Goal: Information Seeking & Learning: Check status

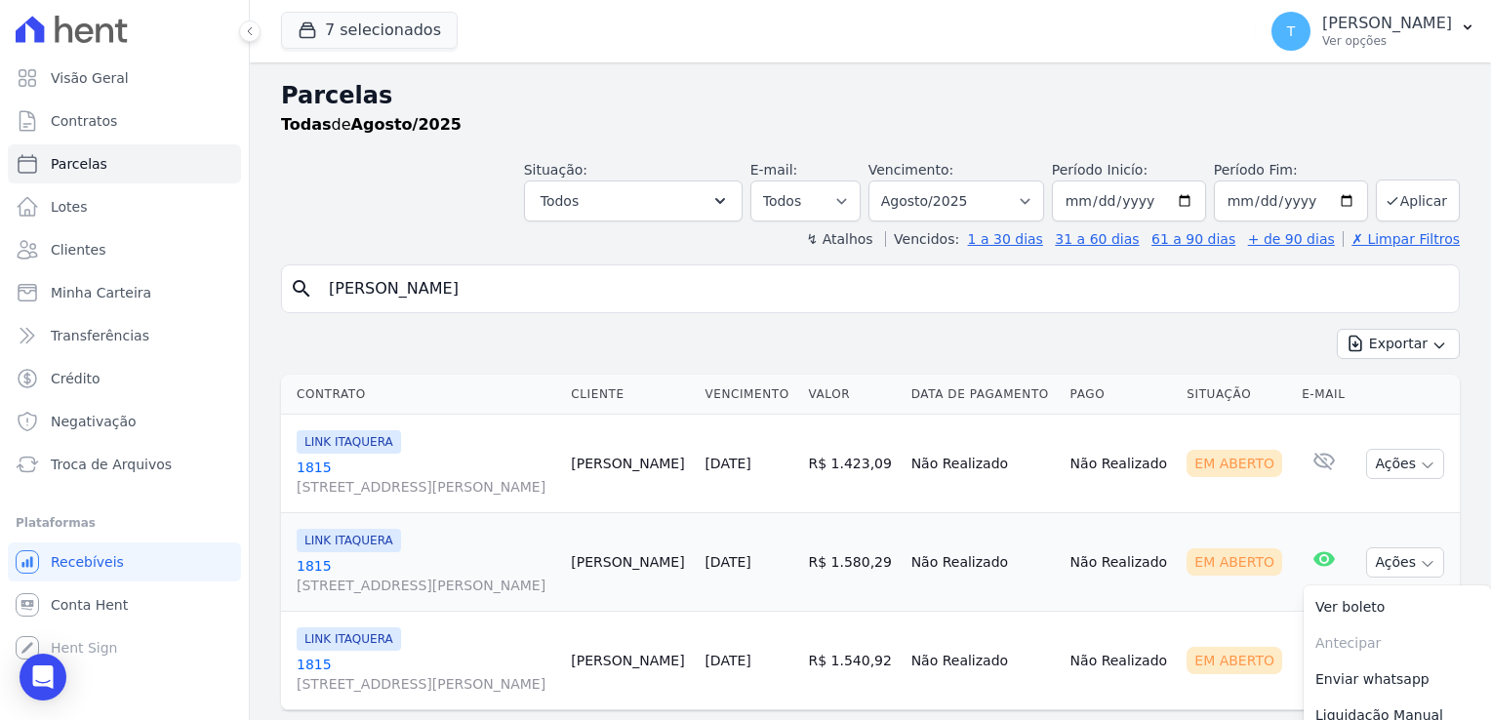
select select
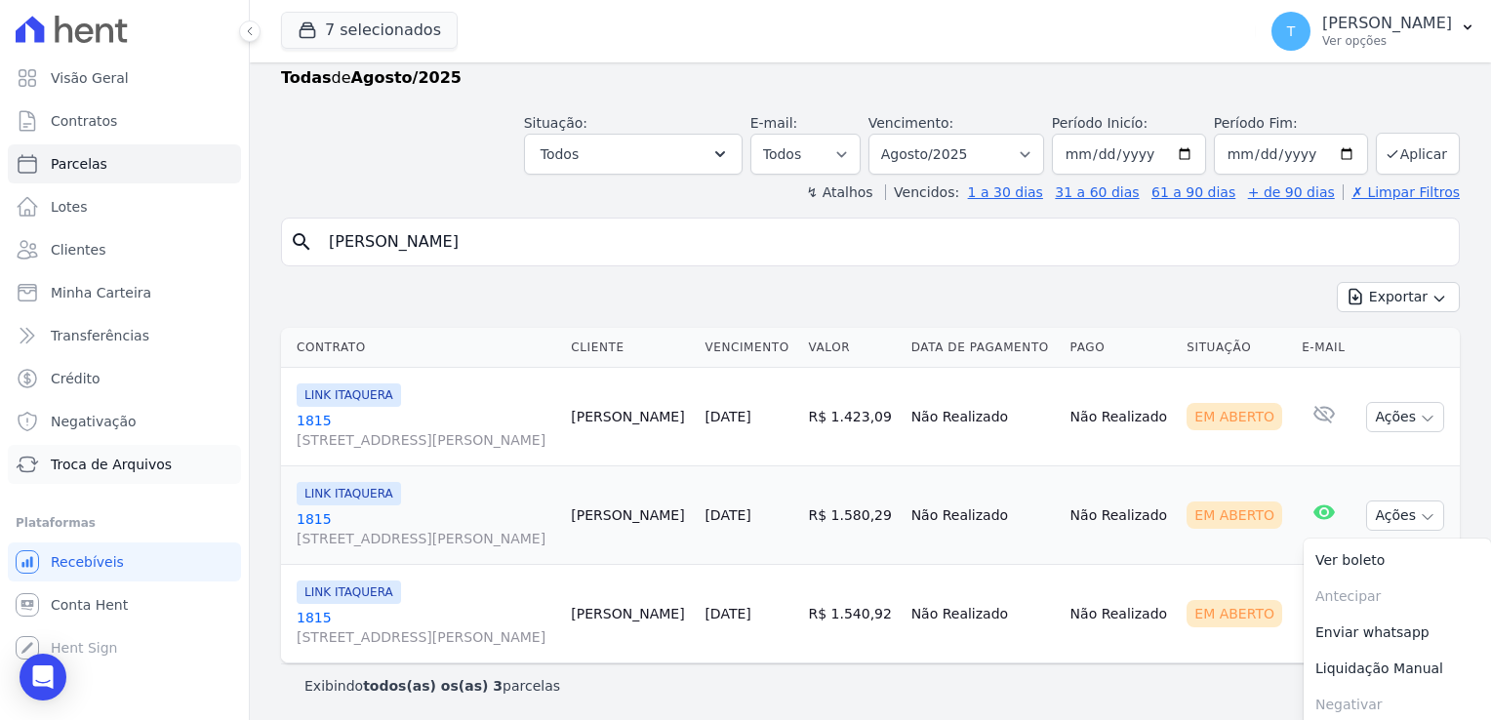
click at [114, 468] on span "Troca de Arquivos" at bounding box center [111, 465] width 121 height 20
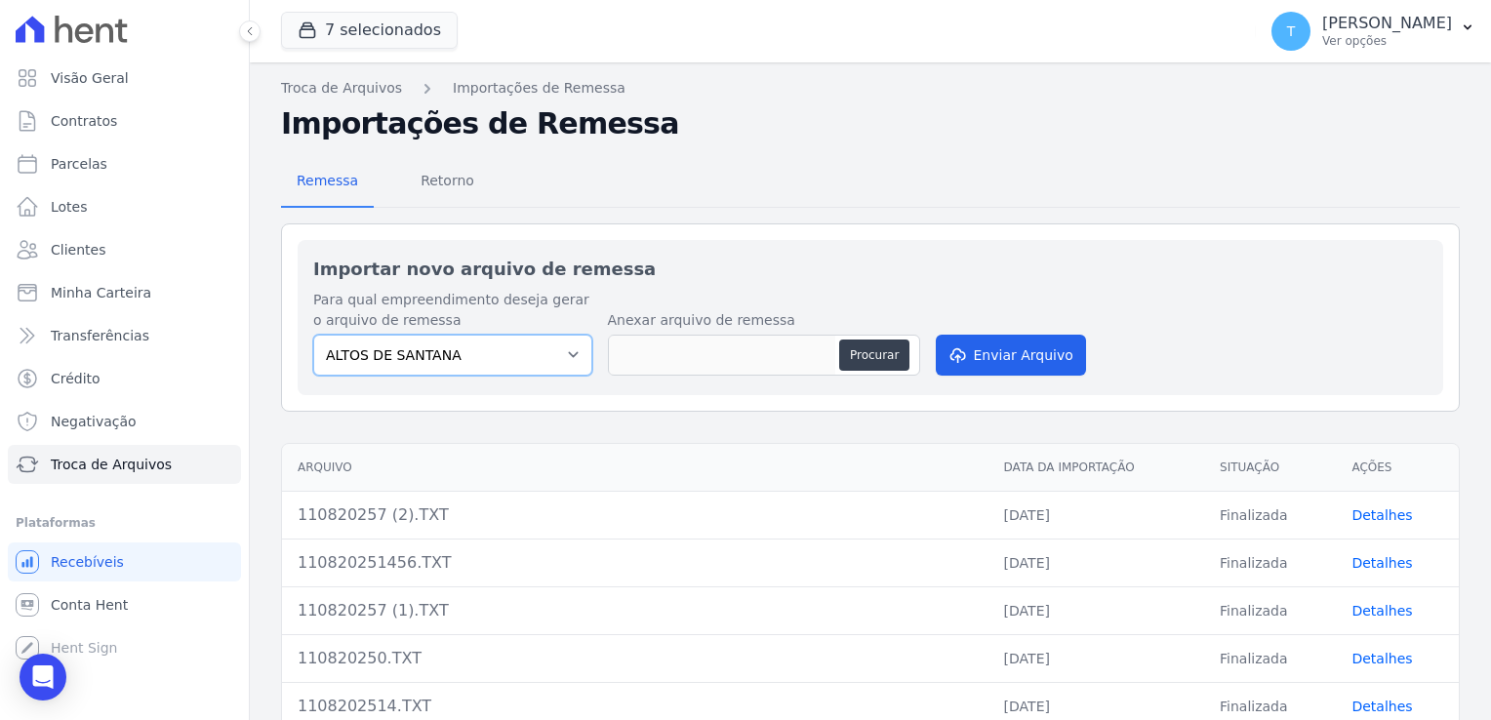
click at [568, 357] on select "ALTOS DE [PERSON_NAME] Itaquera ARTE VILA [PERSON_NAME] CLUB Inspire LINK [GEOG…" at bounding box center [452, 355] width 279 height 41
select select "608a0505-5729-491c-8a4a-236dc5ec7f7f"
click at [313, 335] on select "ALTOS DE [PERSON_NAME] Itaquera ARTE VILA [PERSON_NAME] CLUB Inspire LINK [GEOG…" at bounding box center [452, 355] width 279 height 41
click at [866, 357] on button "Procurar" at bounding box center [874, 355] width 70 height 31
type input "1108202514 (1).TXT"
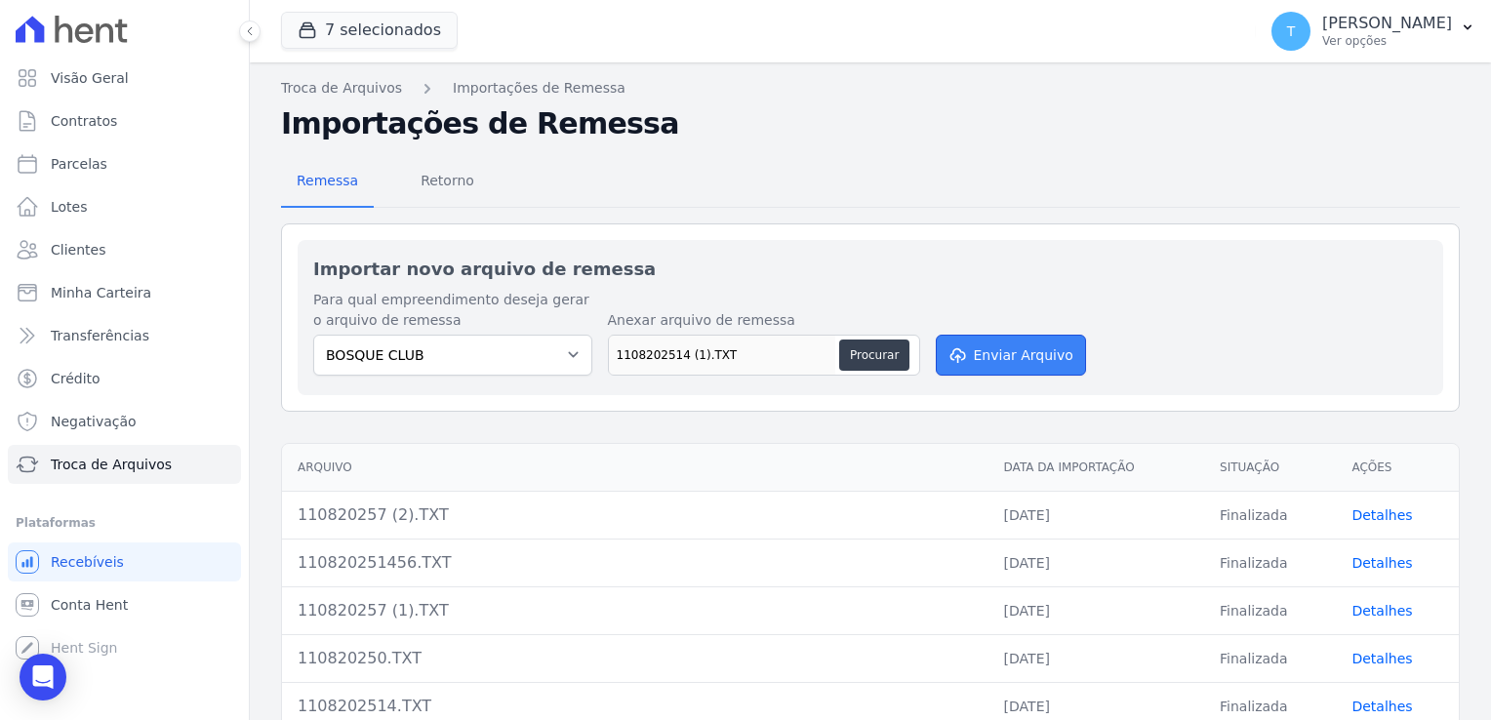
click at [996, 355] on button "Enviar Arquivo" at bounding box center [1011, 355] width 150 height 41
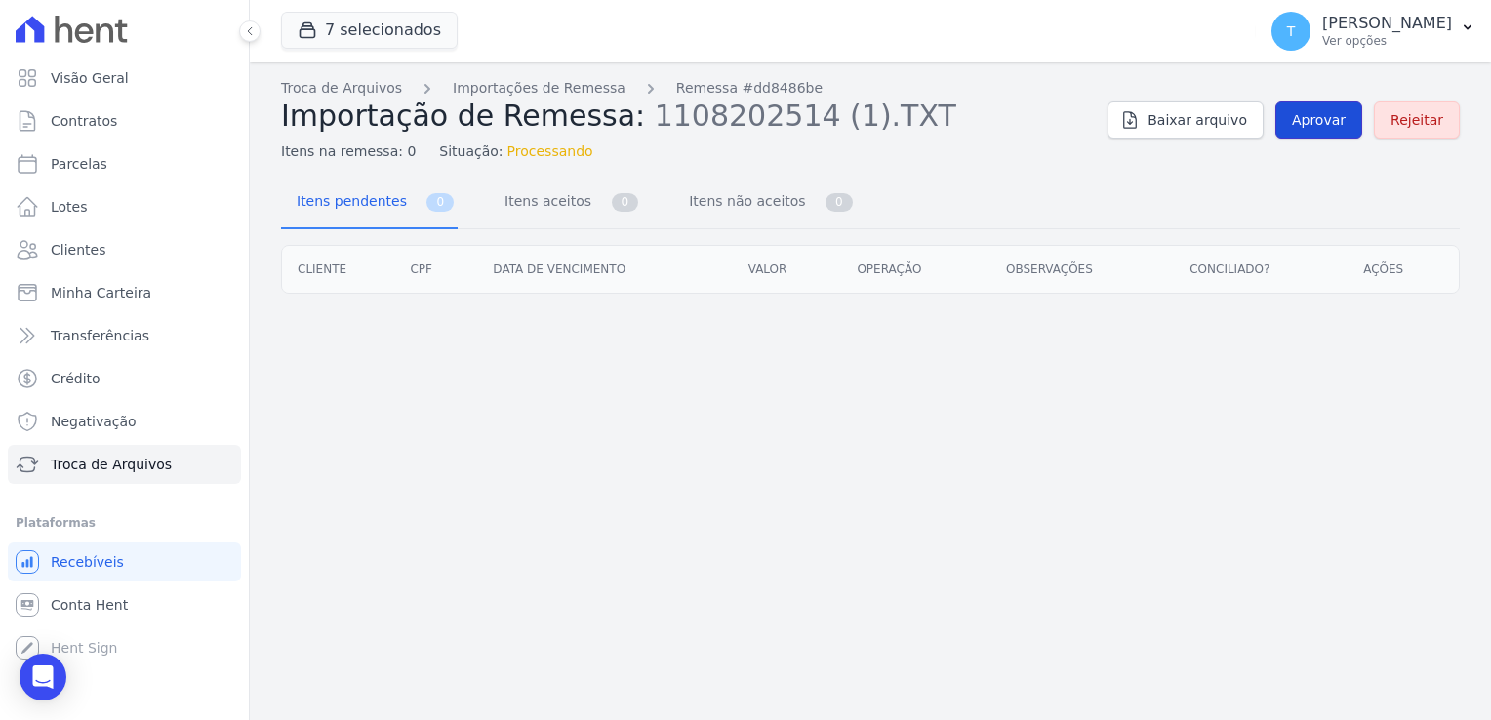
click at [1312, 128] on span "Aprovar" at bounding box center [1319, 120] width 54 height 20
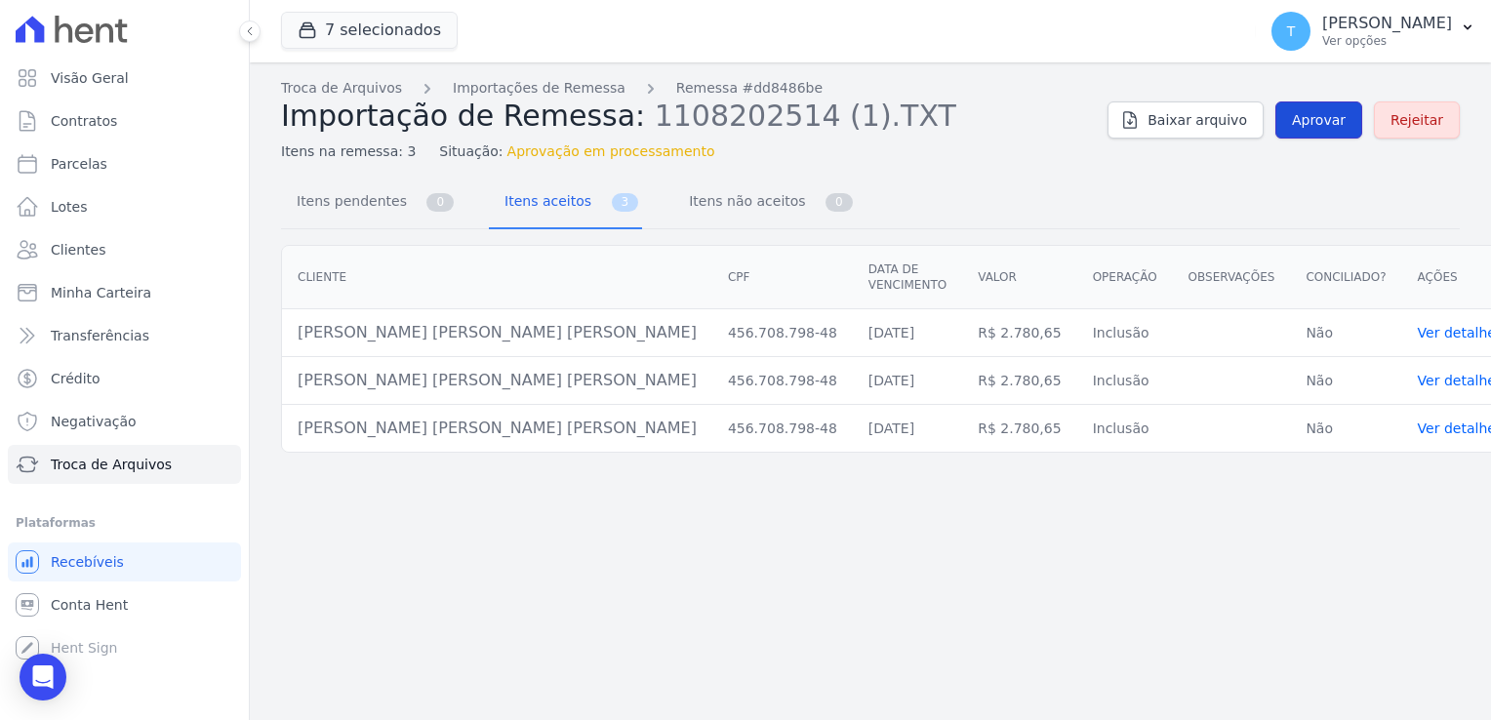
click at [1329, 128] on span "Aprovar" at bounding box center [1319, 120] width 54 height 20
click at [316, 197] on span "Itens pendentes" at bounding box center [348, 201] width 126 height 39
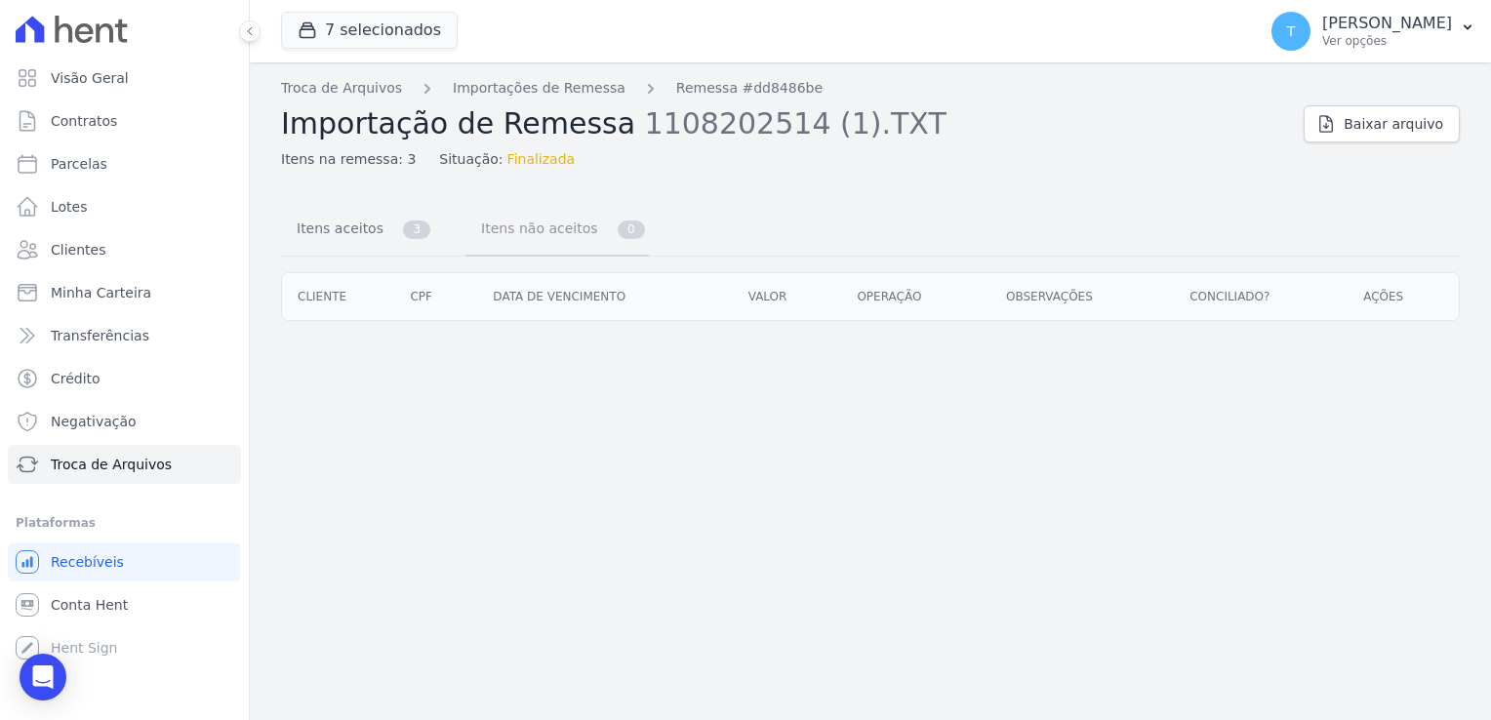
click at [502, 225] on span "Itens não aceitos" at bounding box center [535, 228] width 132 height 39
click at [337, 234] on span "Itens aceitos" at bounding box center [336, 228] width 102 height 39
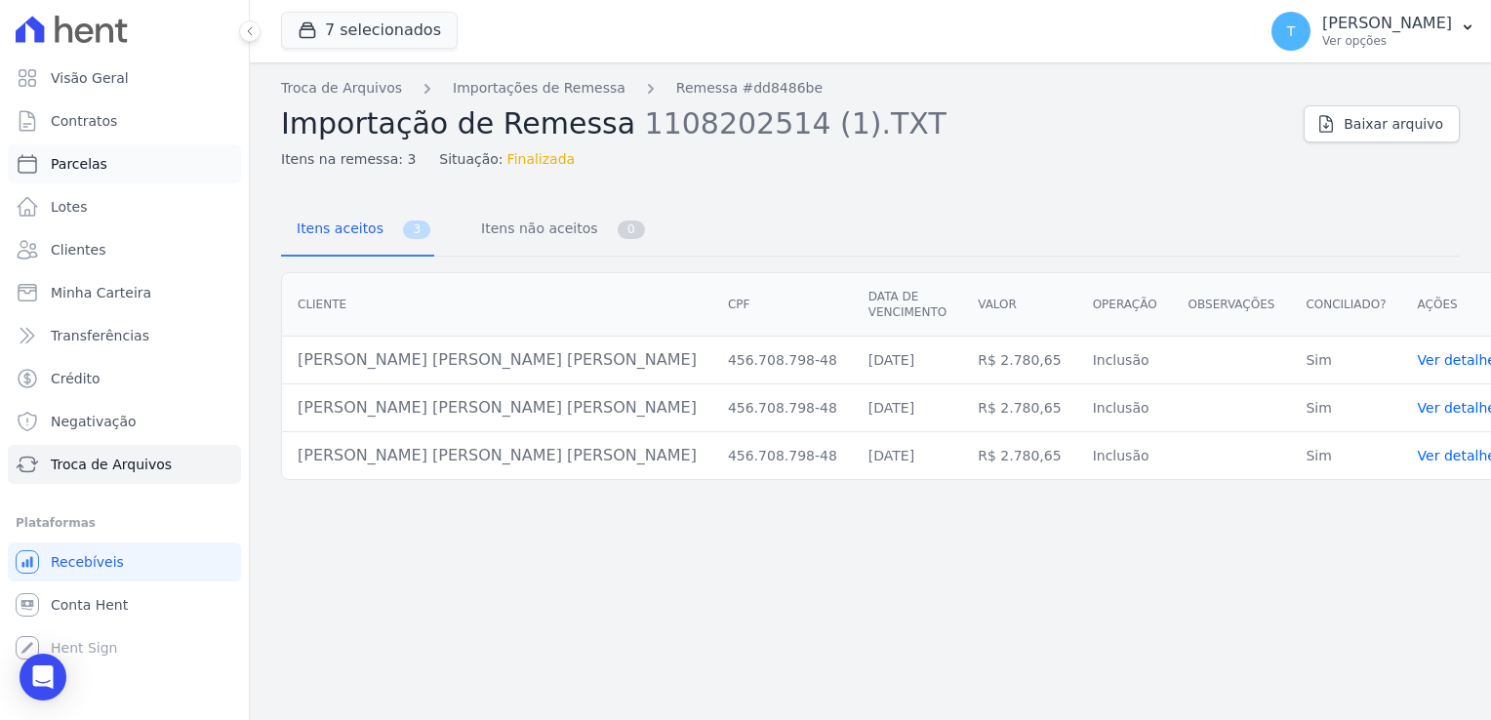
click at [109, 172] on link "Parcelas" at bounding box center [124, 163] width 233 height 39
select select
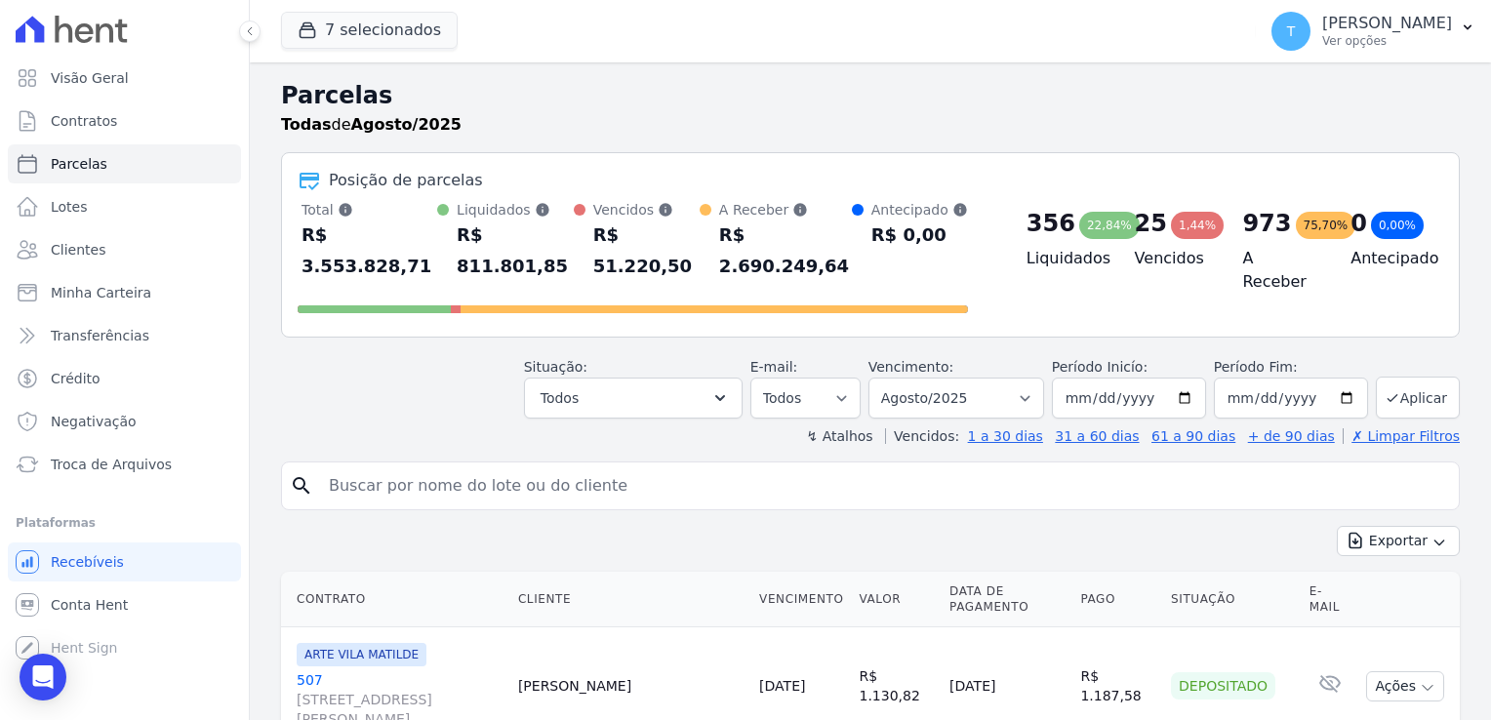
click at [368, 467] on input "search" at bounding box center [884, 486] width 1134 height 39
paste input "[PERSON_NAME] [PERSON_NAME] [PERSON_NAME][GEOGRAPHIC_DATA]"
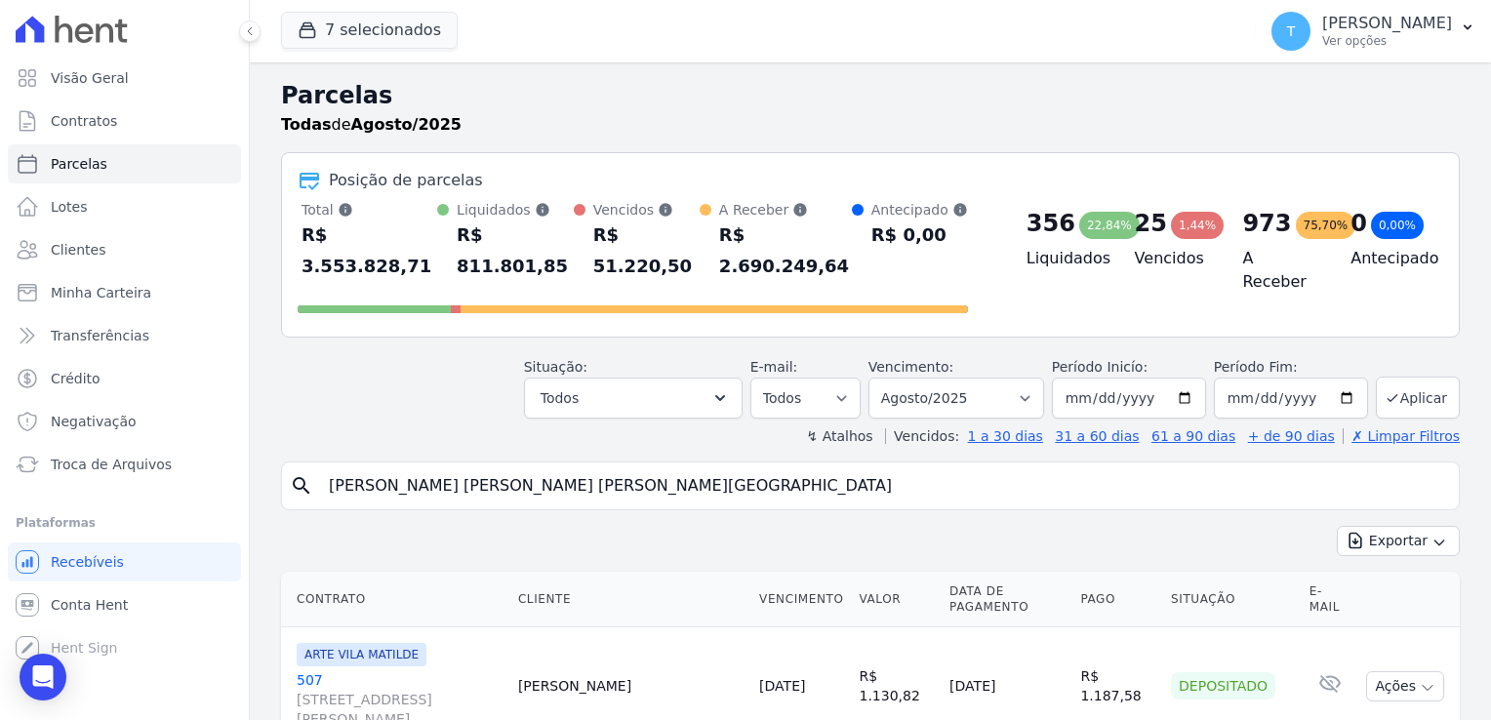
type input "[PERSON_NAME] [PERSON_NAME] [PERSON_NAME][GEOGRAPHIC_DATA]"
select select
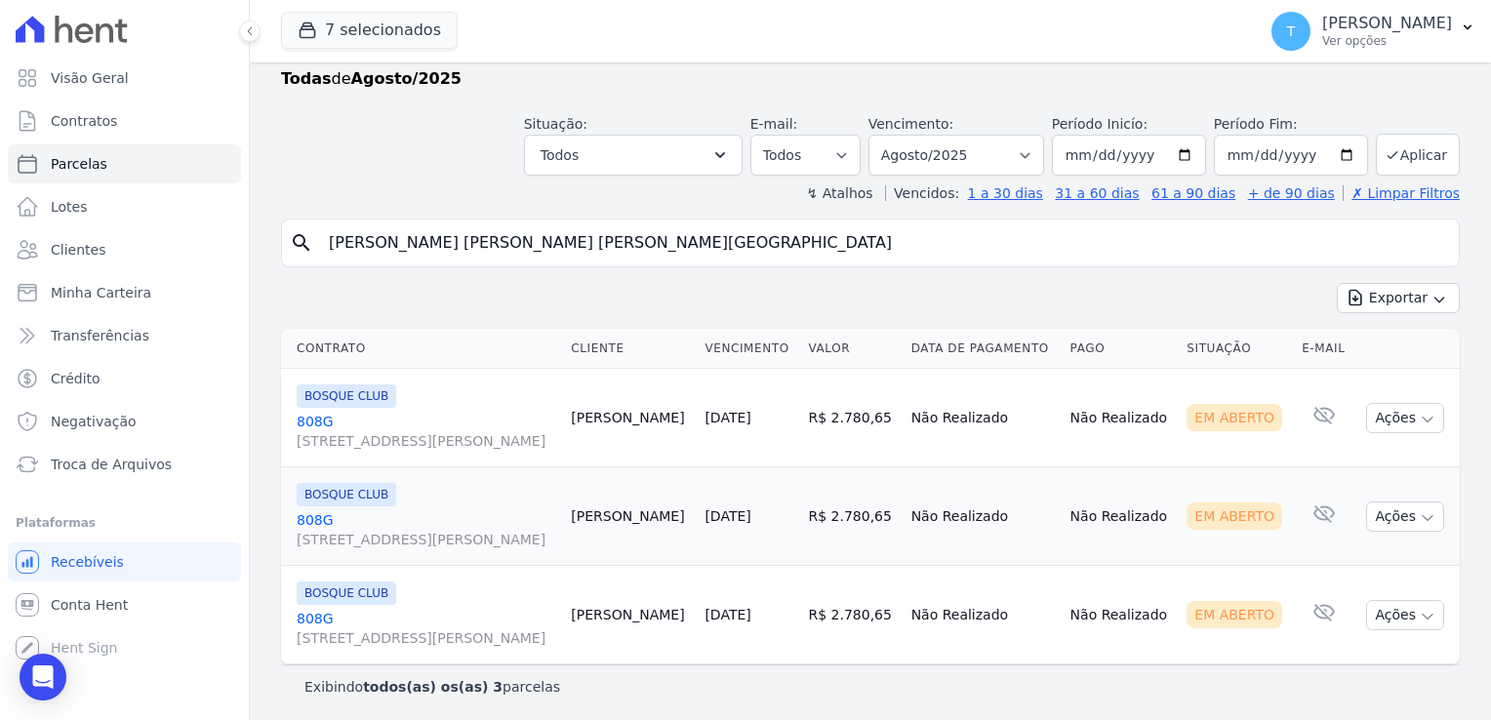
scroll to position [47, 0]
click at [1409, 424] on button "Ações" at bounding box center [1405, 417] width 78 height 30
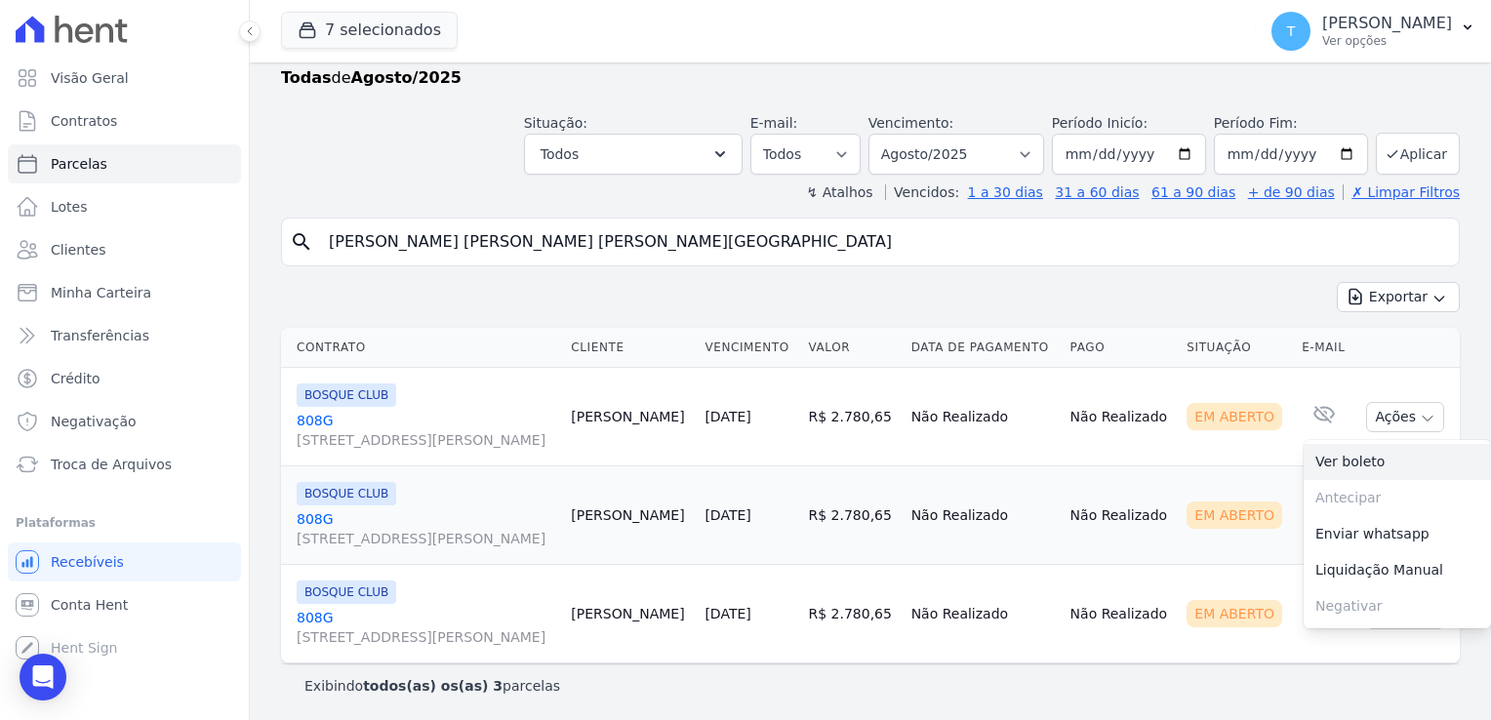
click at [1378, 450] on link "Ver boleto" at bounding box center [1397, 462] width 187 height 36
click at [1219, 541] on td "Em Aberto" at bounding box center [1236, 516] width 115 height 99
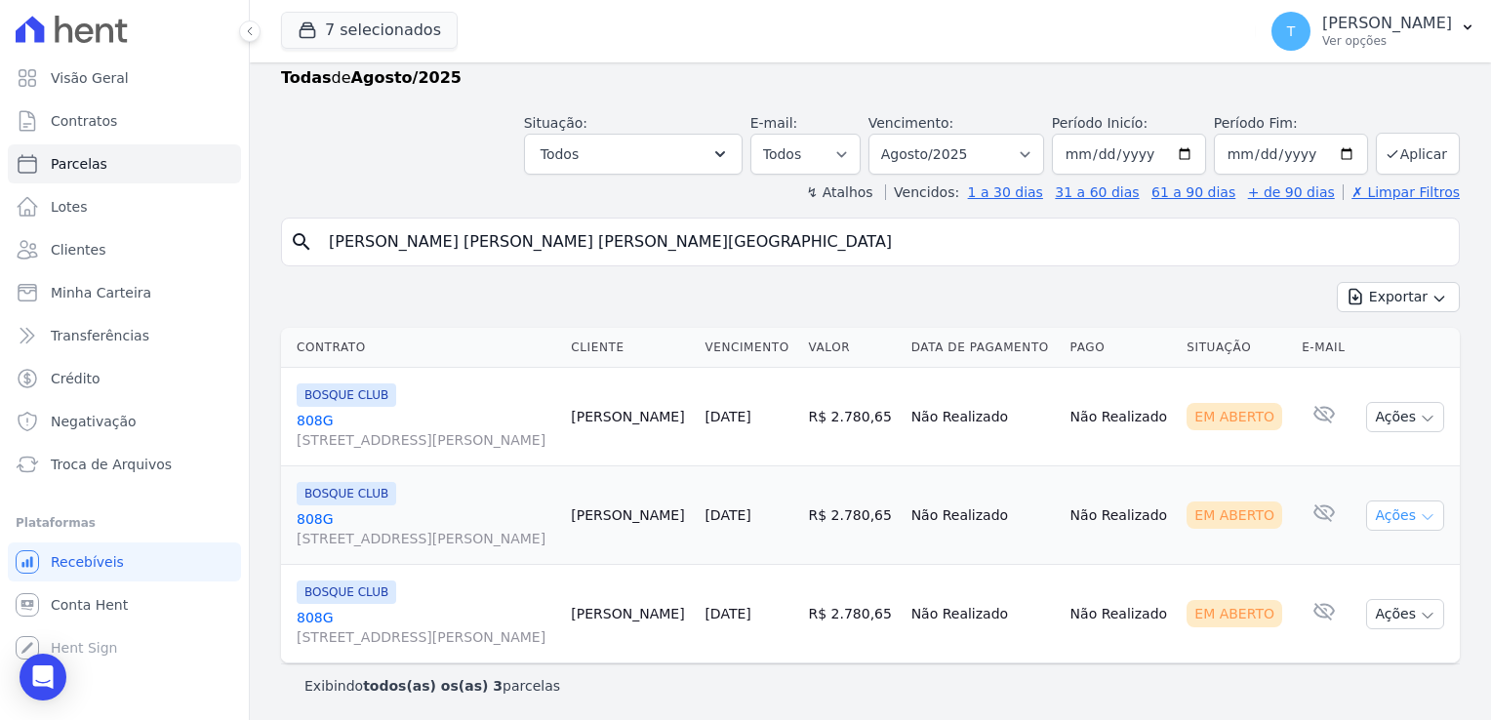
click at [1420, 509] on icon "button" at bounding box center [1428, 517] width 16 height 16
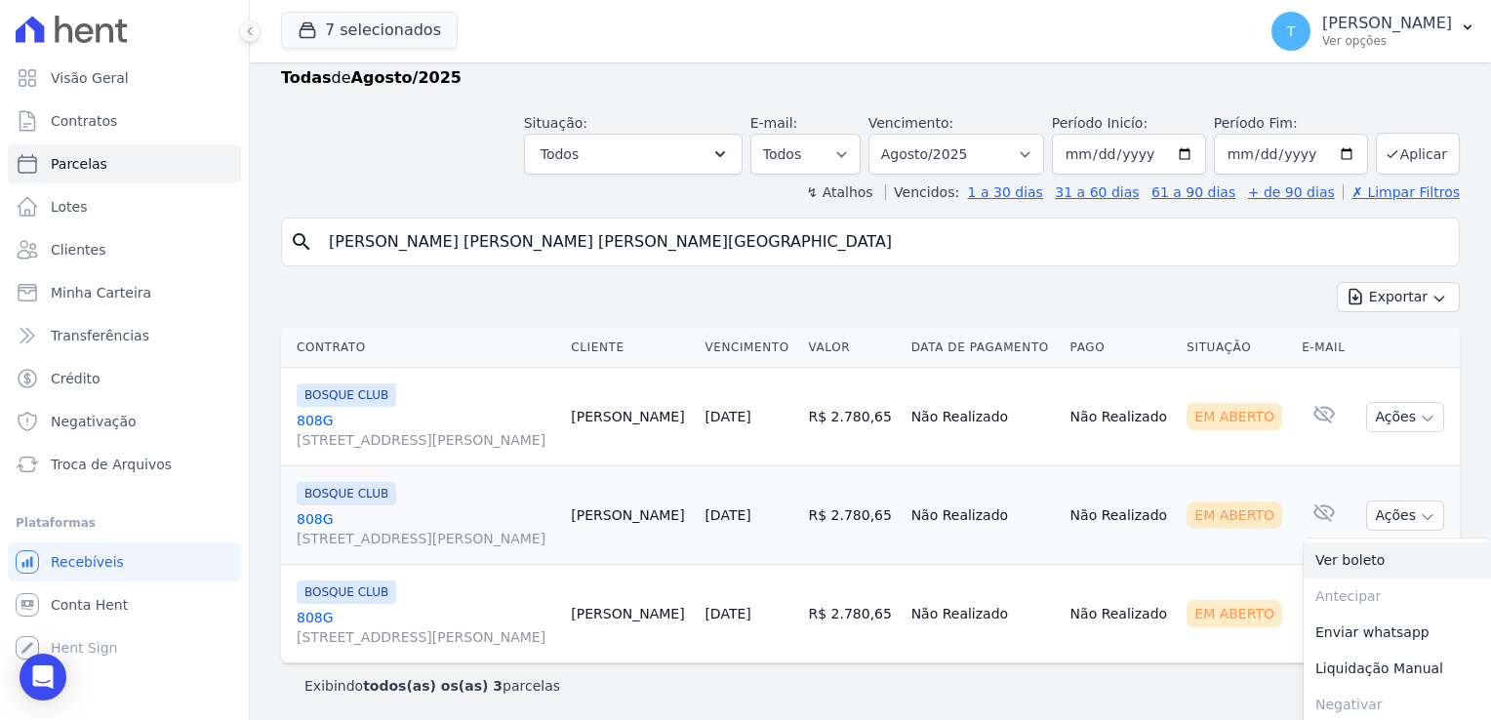
click at [1339, 566] on link "Ver boleto" at bounding box center [1397, 561] width 187 height 36
click at [1214, 585] on td "Em Aberto" at bounding box center [1236, 614] width 115 height 99
click at [1405, 611] on button "Ações" at bounding box center [1405, 614] width 78 height 30
click at [1350, 650] on link "Ver boleto" at bounding box center [1397, 659] width 187 height 36
click at [1187, 157] on input "[DATE]" at bounding box center [1129, 154] width 154 height 41
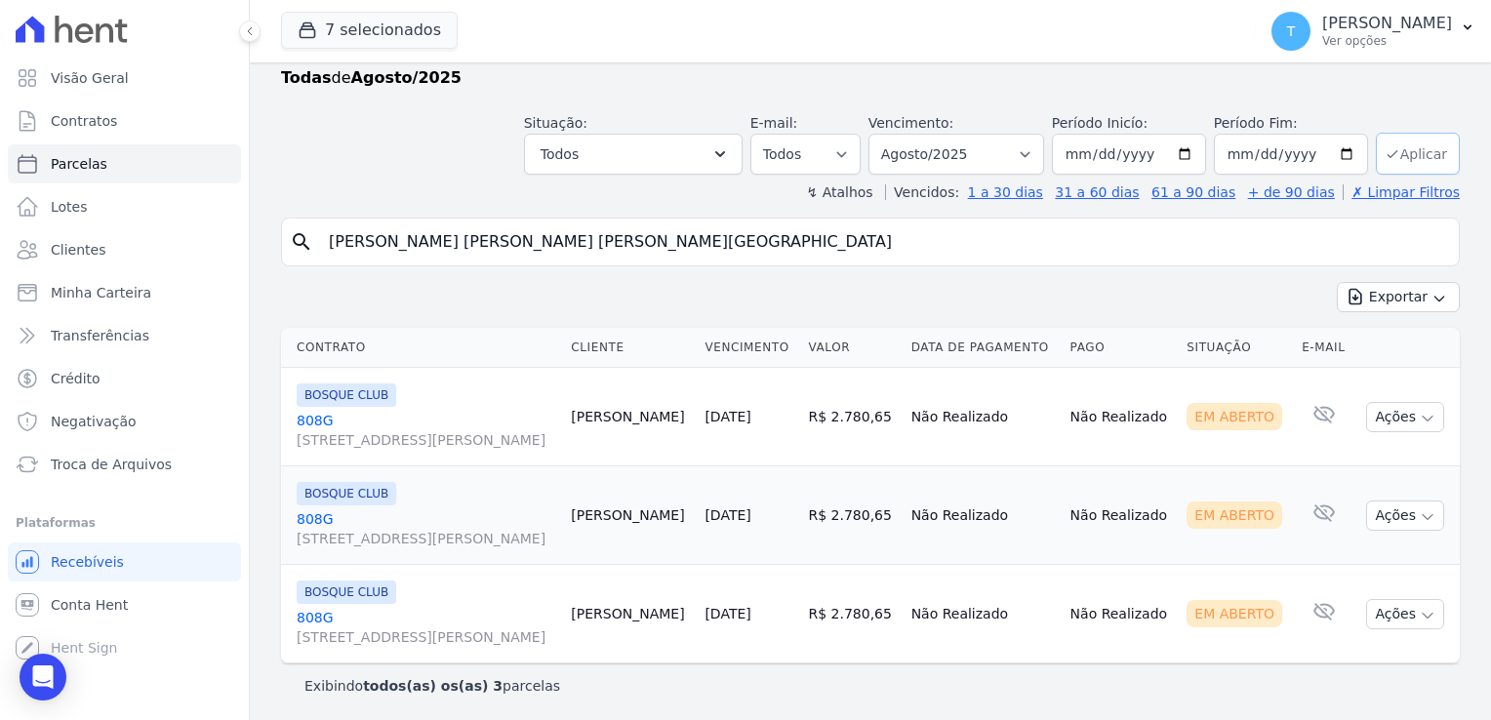
click at [1396, 159] on button "Aplicar" at bounding box center [1418, 154] width 84 height 42
